Goal: Navigation & Orientation: Find specific page/section

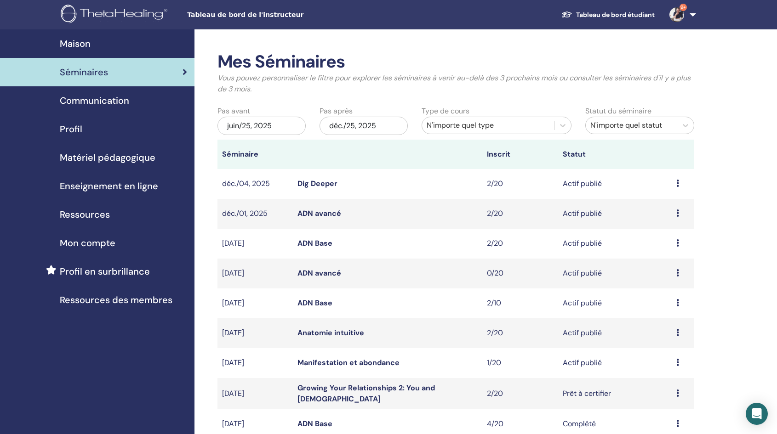
click at [88, 43] on span "Maison" at bounding box center [75, 44] width 31 height 14
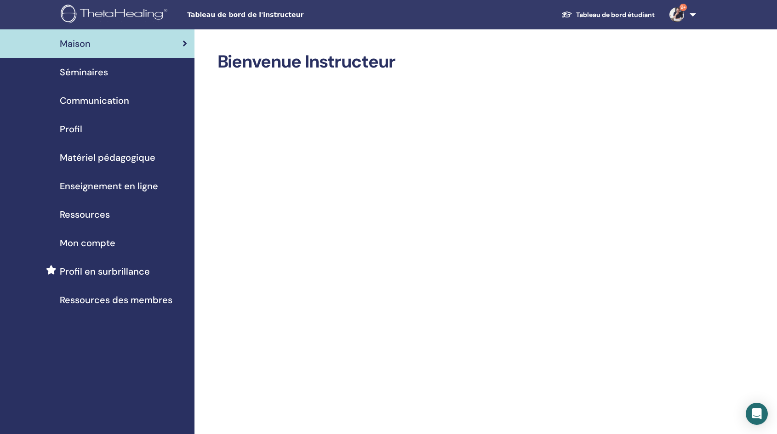
click at [118, 101] on span "Communication" at bounding box center [94, 101] width 69 height 14
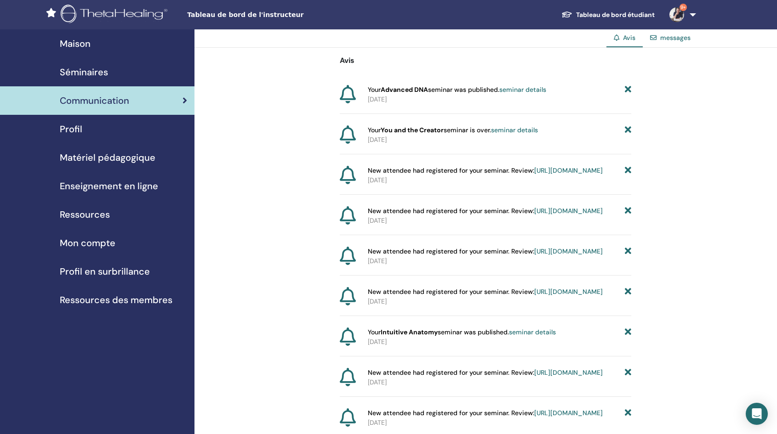
click at [107, 11] on img at bounding box center [116, 15] width 110 height 21
